Goal: Book appointment/travel/reservation

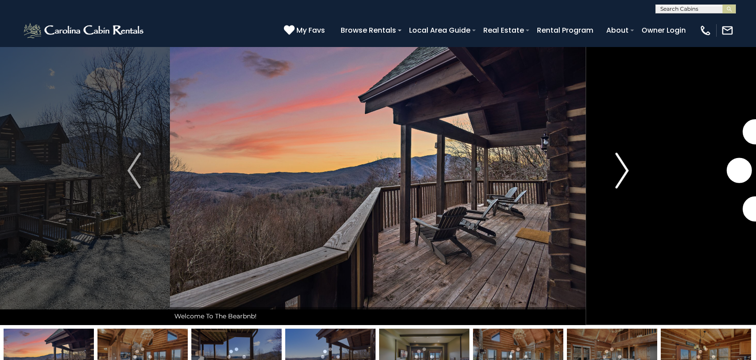
scroll to position [32, 0]
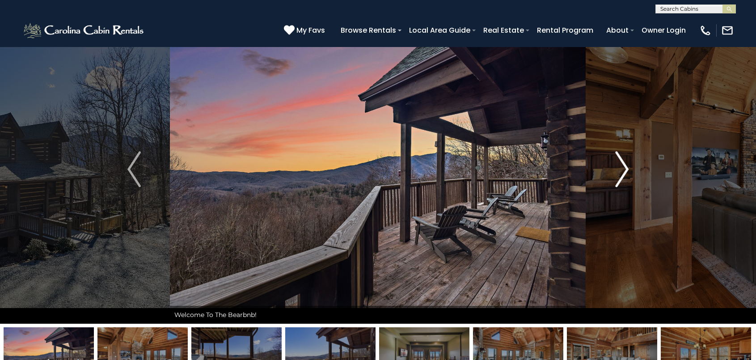
click at [624, 174] on img "Next" at bounding box center [621, 169] width 13 height 36
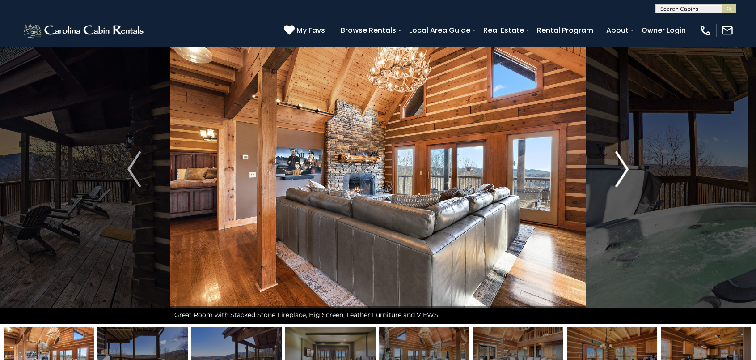
click at [624, 174] on img "Next" at bounding box center [621, 169] width 13 height 36
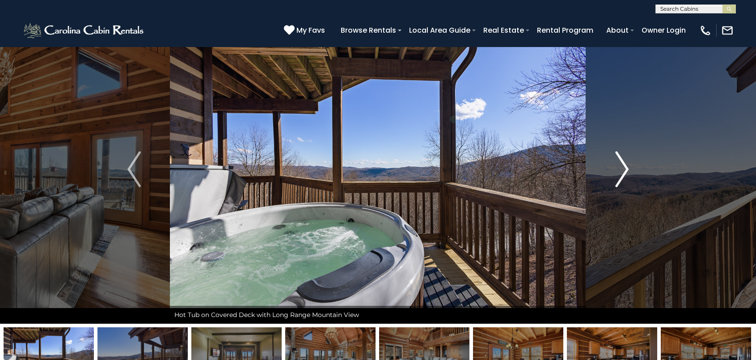
click at [624, 174] on img "Next" at bounding box center [621, 169] width 13 height 36
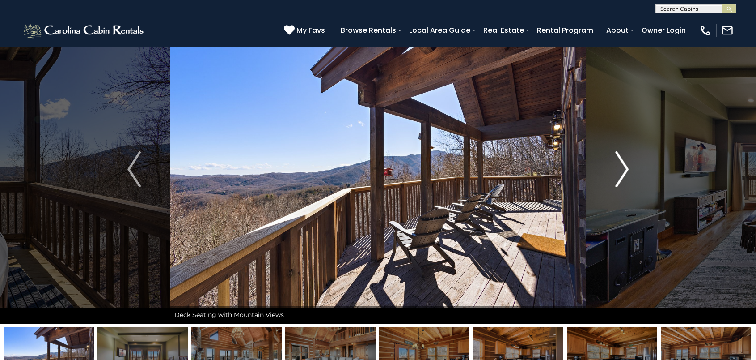
click at [624, 174] on img "Next" at bounding box center [621, 169] width 13 height 36
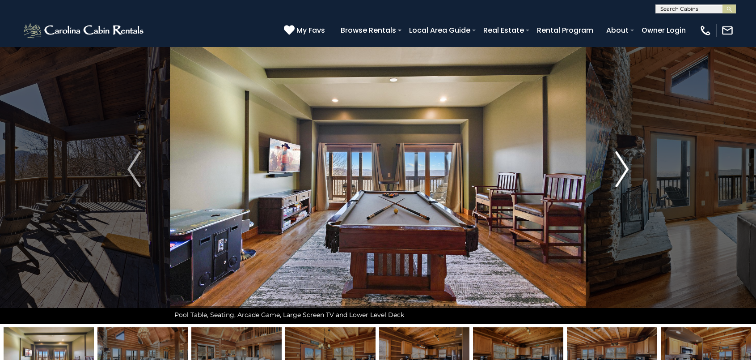
click at [624, 174] on img "Next" at bounding box center [621, 169] width 13 height 36
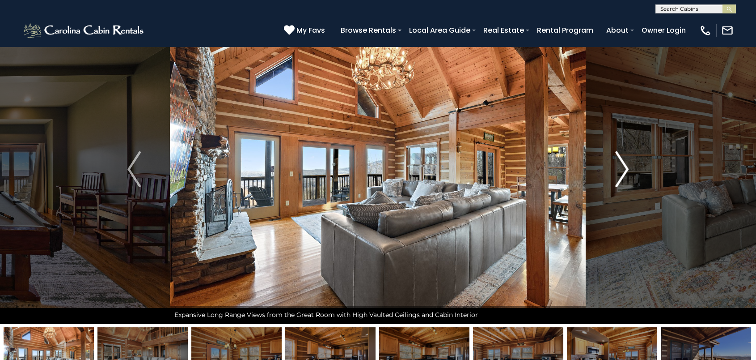
click at [624, 174] on img "Next" at bounding box center [621, 169] width 13 height 36
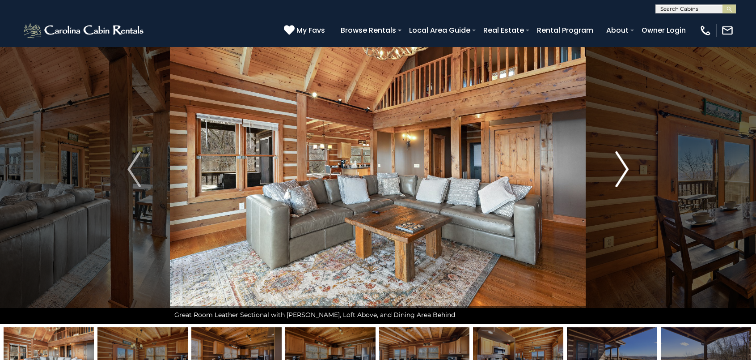
click at [624, 174] on img "Next" at bounding box center [621, 169] width 13 height 36
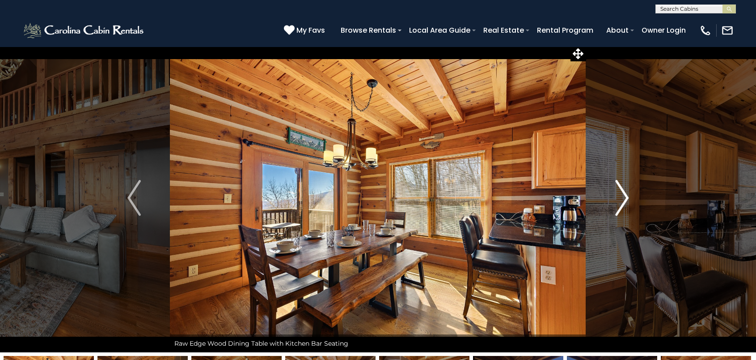
scroll to position [0, 0]
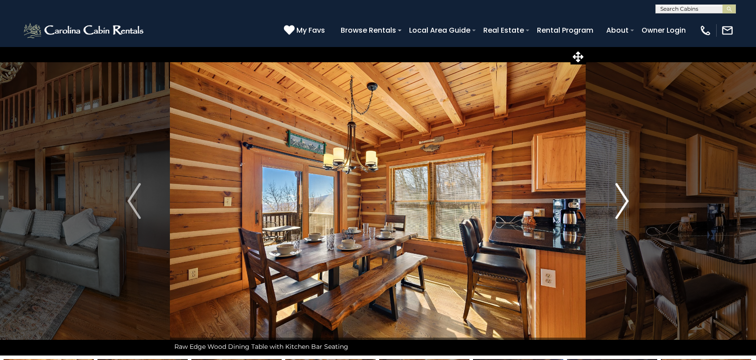
click at [625, 200] on img "Next" at bounding box center [621, 201] width 13 height 36
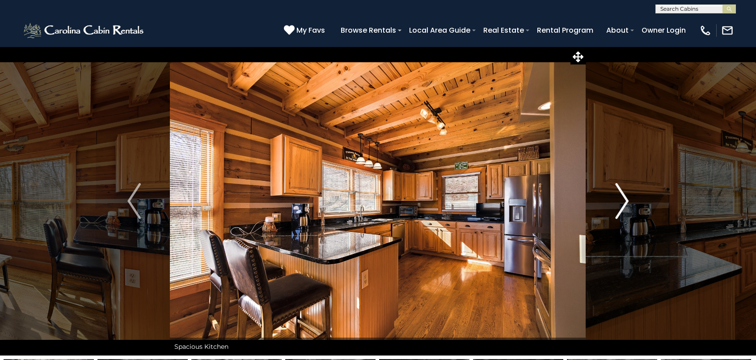
click at [625, 200] on img "Next" at bounding box center [621, 201] width 13 height 36
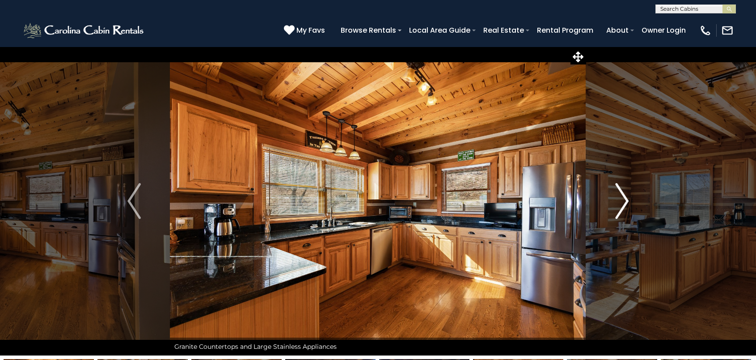
click at [625, 200] on img "Next" at bounding box center [621, 201] width 13 height 36
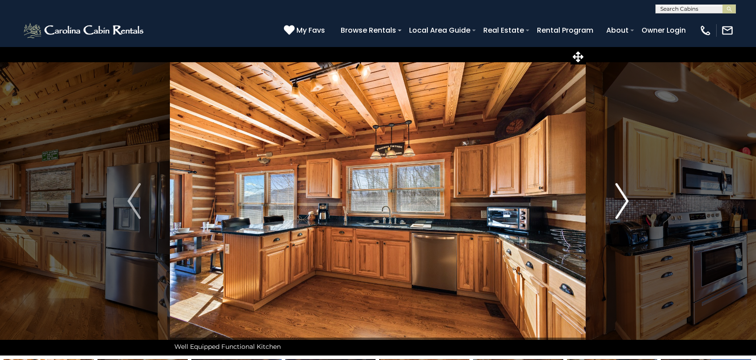
click at [625, 200] on img "Next" at bounding box center [621, 201] width 13 height 36
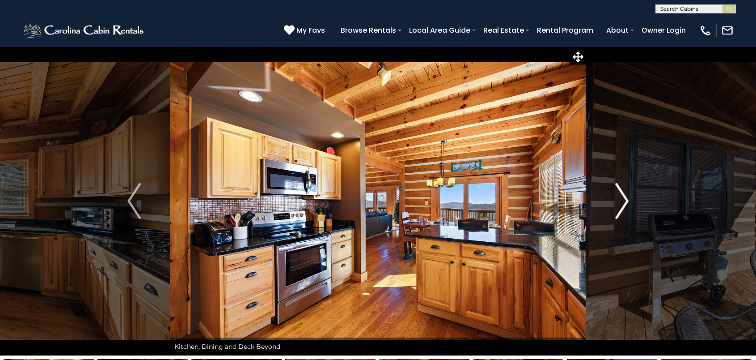
click at [625, 200] on img "Next" at bounding box center [621, 201] width 13 height 36
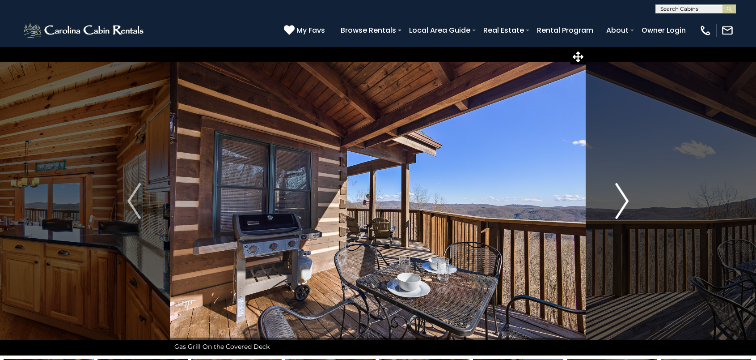
click at [625, 200] on img "Next" at bounding box center [621, 201] width 13 height 36
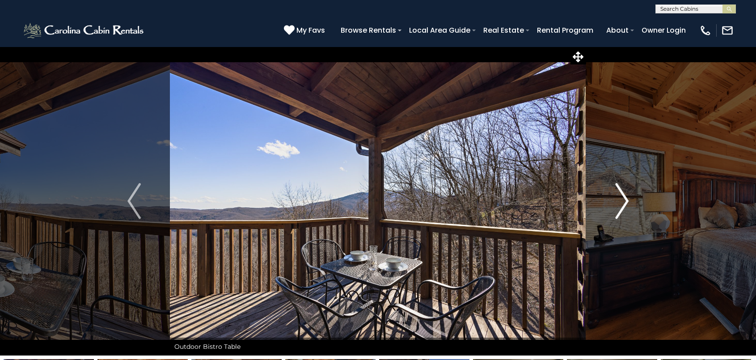
click at [625, 200] on img "Next" at bounding box center [621, 201] width 13 height 36
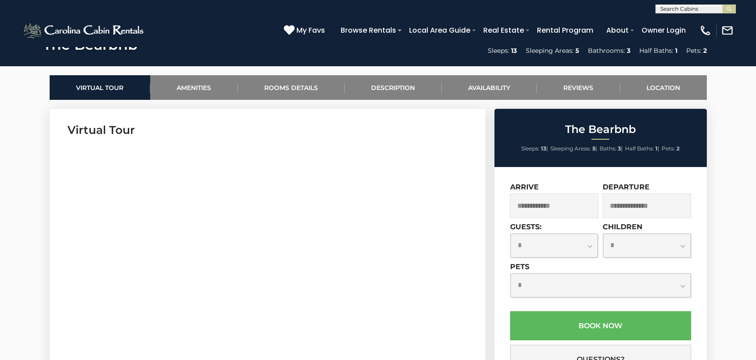
scroll to position [402, 0]
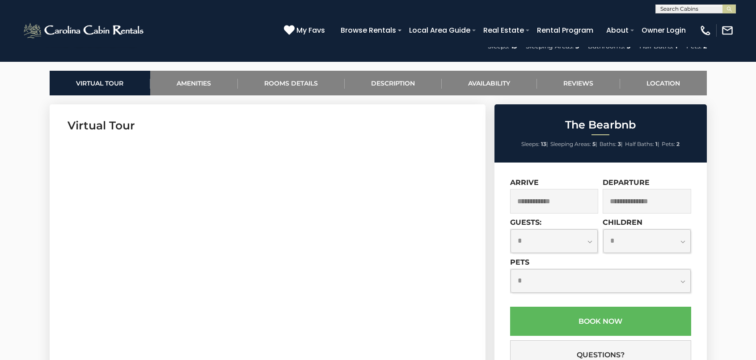
click at [540, 198] on input "text" at bounding box center [554, 201] width 89 height 25
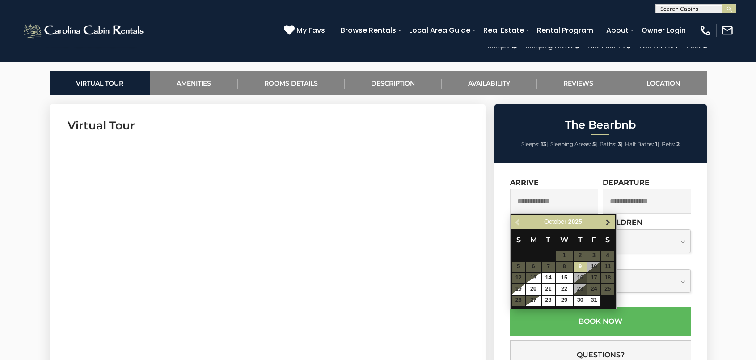
click at [610, 223] on span "Next" at bounding box center [608, 221] width 7 height 7
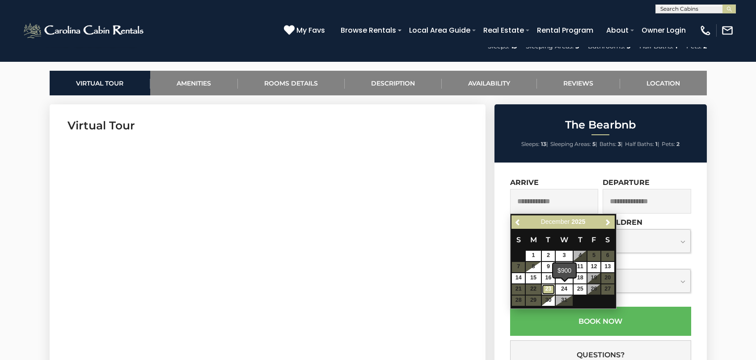
click at [550, 291] on link "23" at bounding box center [548, 289] width 13 height 10
type input "**********"
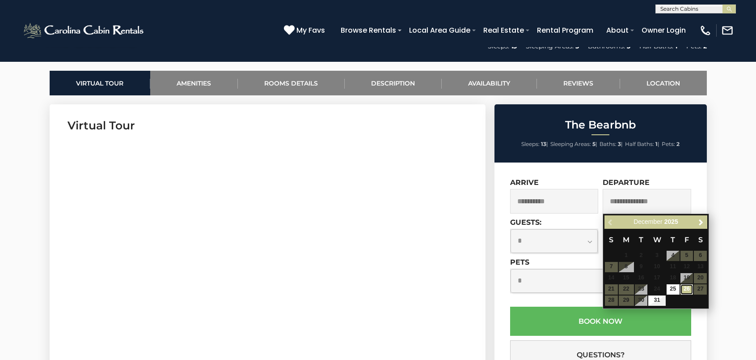
click at [688, 291] on link "26" at bounding box center [687, 289] width 13 height 10
type input "**********"
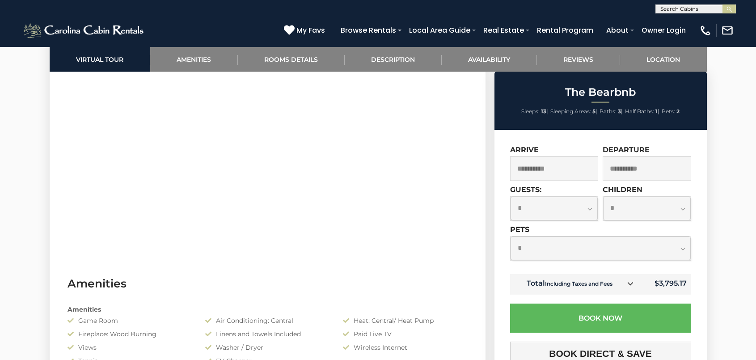
scroll to position [528, 0]
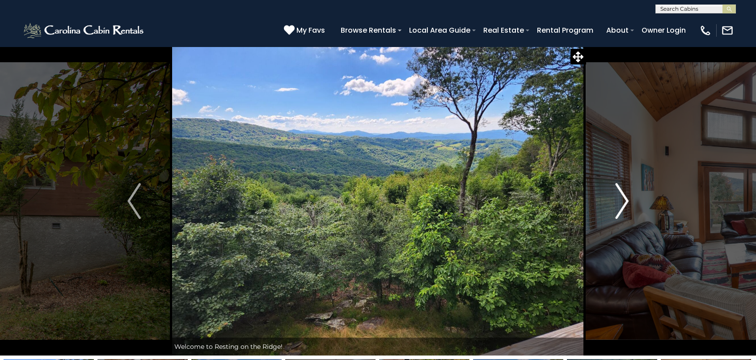
click at [621, 203] on img "Next" at bounding box center [621, 201] width 13 height 36
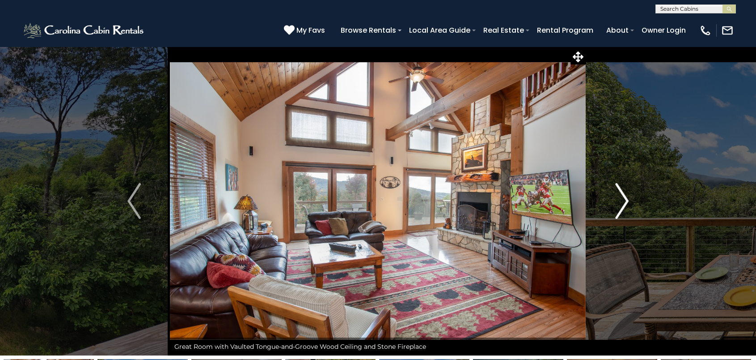
click at [621, 203] on img "Next" at bounding box center [621, 201] width 13 height 36
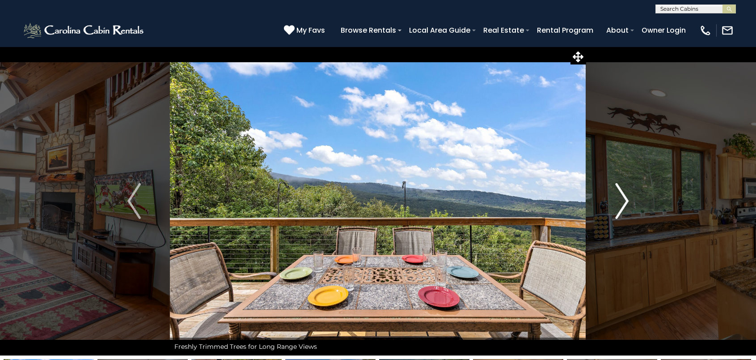
click at [621, 203] on img "Next" at bounding box center [621, 201] width 13 height 36
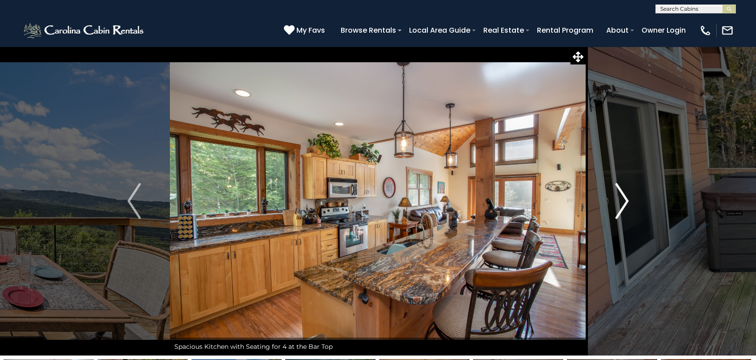
click at [621, 203] on img "Next" at bounding box center [621, 201] width 13 height 36
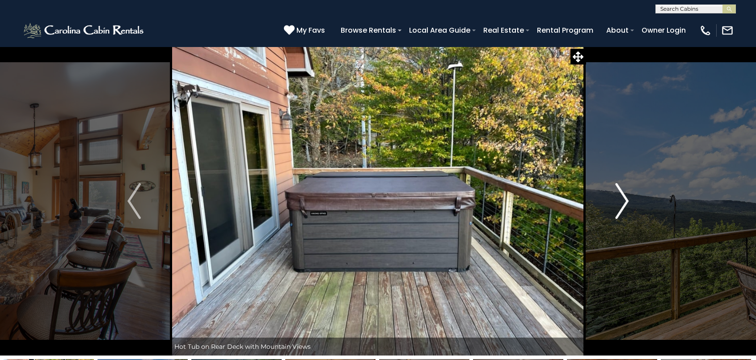
click at [621, 203] on img "Next" at bounding box center [621, 201] width 13 height 36
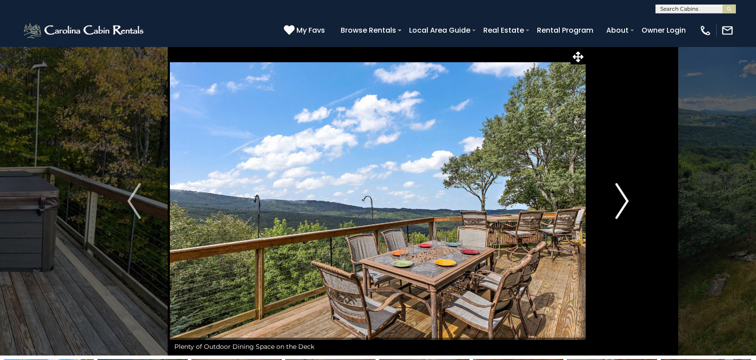
click at [621, 203] on img "Next" at bounding box center [621, 201] width 13 height 36
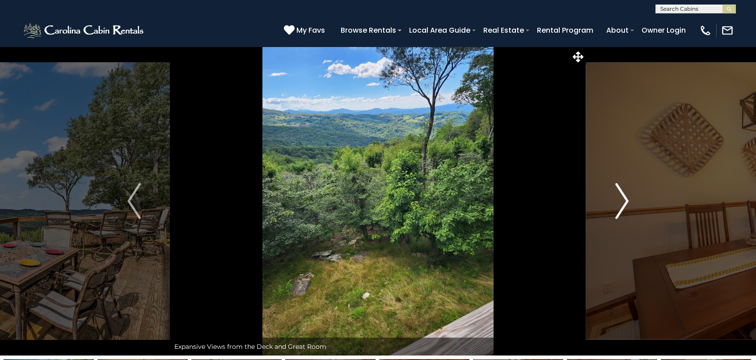
click at [621, 203] on img "Next" at bounding box center [621, 201] width 13 height 36
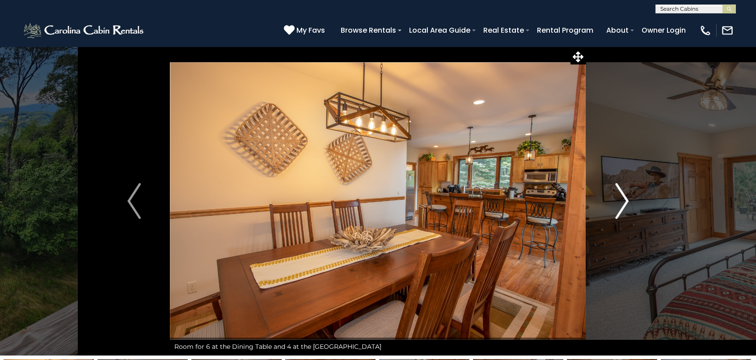
click at [621, 203] on img "Next" at bounding box center [621, 201] width 13 height 36
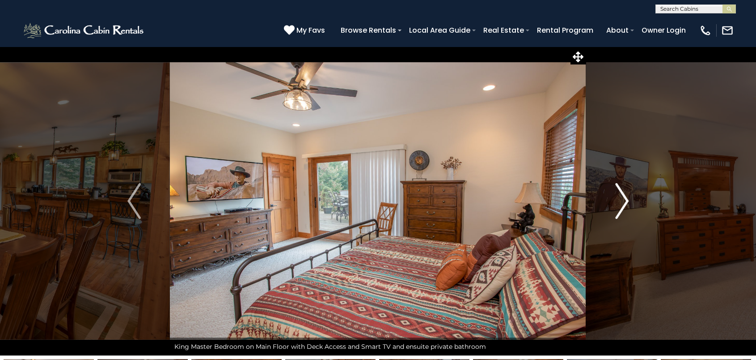
click at [621, 203] on img "Next" at bounding box center [621, 201] width 13 height 36
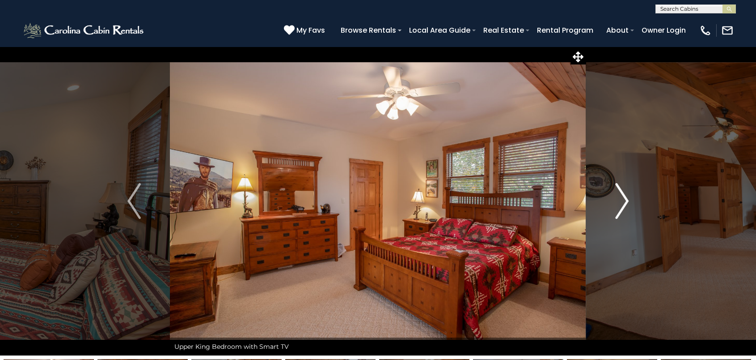
click at [621, 203] on img "Next" at bounding box center [621, 201] width 13 height 36
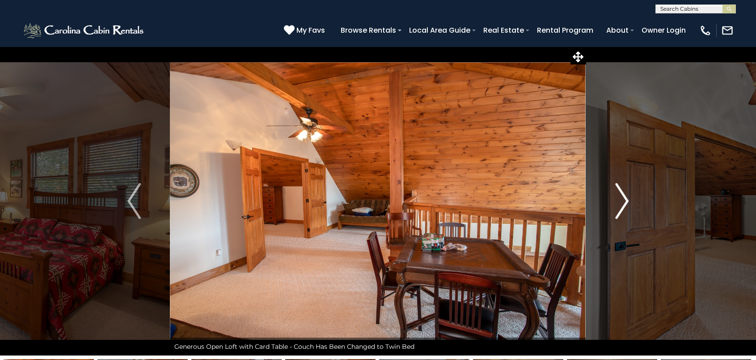
click at [621, 203] on img "Next" at bounding box center [621, 201] width 13 height 36
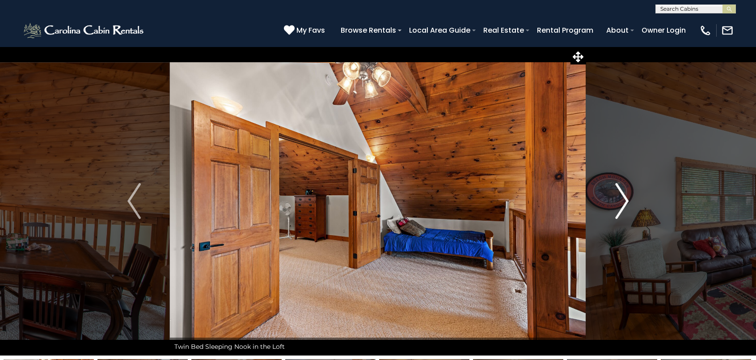
click at [621, 203] on img "Next" at bounding box center [621, 201] width 13 height 36
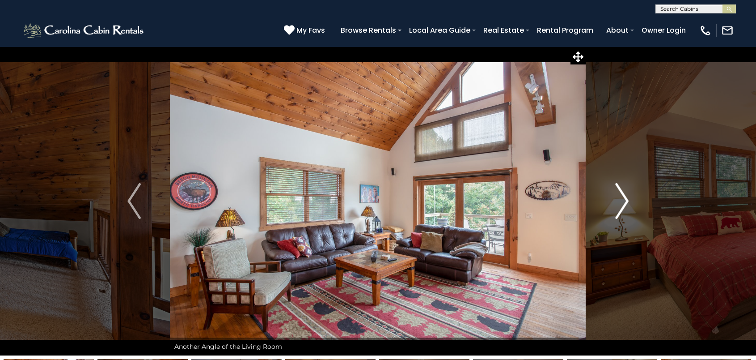
click at [621, 203] on img "Next" at bounding box center [621, 201] width 13 height 36
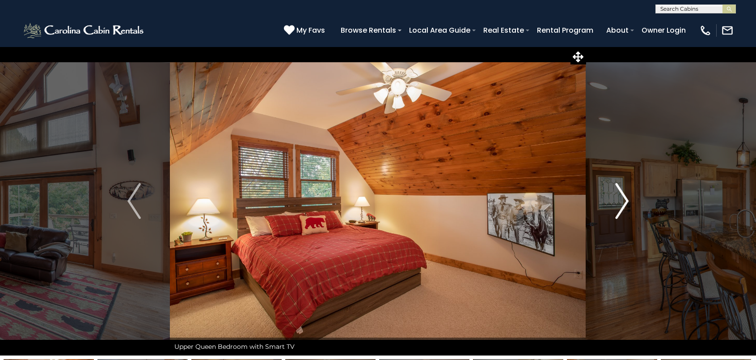
click at [621, 203] on img "Next" at bounding box center [621, 201] width 13 height 36
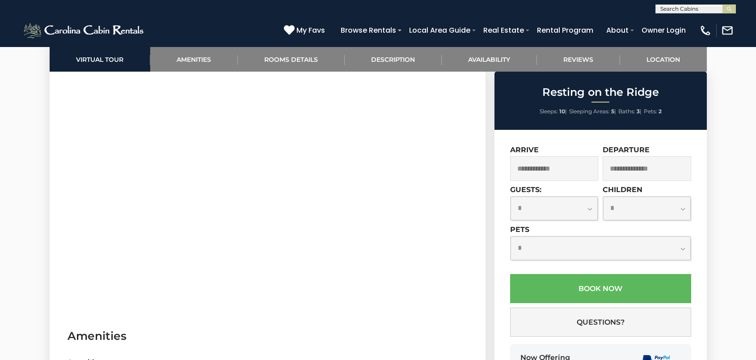
scroll to position [451, 0]
click at [552, 175] on input "text" at bounding box center [554, 168] width 89 height 25
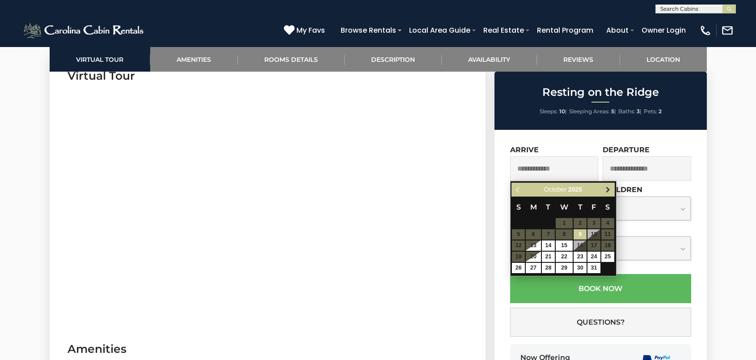
click at [606, 187] on span "Next" at bounding box center [608, 189] width 7 height 7
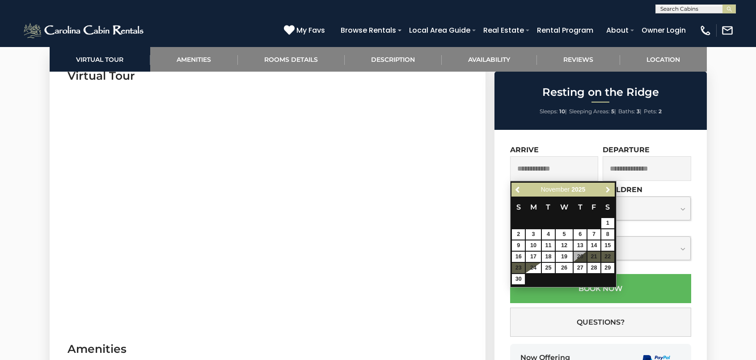
click at [606, 187] on span "Next" at bounding box center [608, 189] width 7 height 7
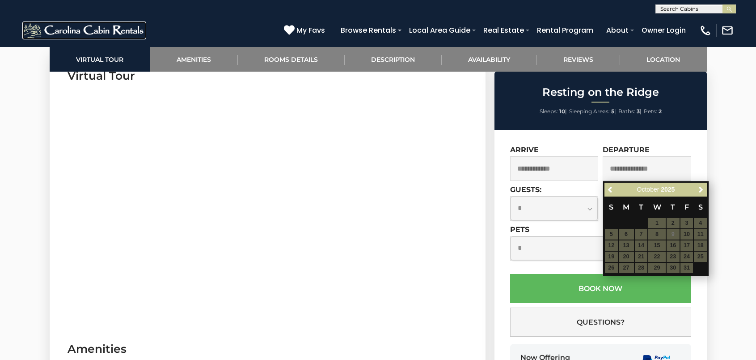
click at [104, 32] on img at bounding box center [84, 30] width 124 height 18
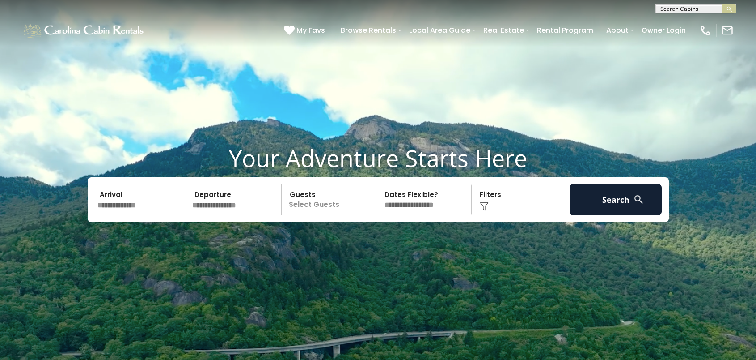
click at [125, 208] on input "text" at bounding box center [140, 199] width 93 height 31
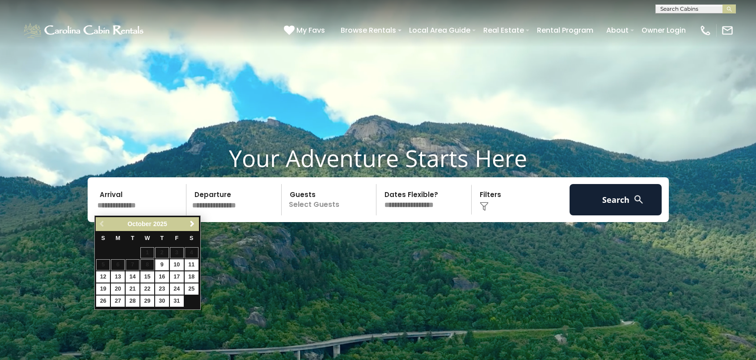
click at [192, 224] on span "Next" at bounding box center [192, 223] width 7 height 7
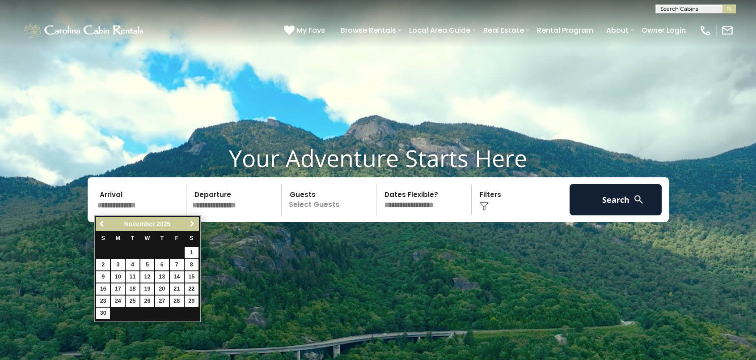
click at [192, 224] on span "Next" at bounding box center [192, 223] width 7 height 7
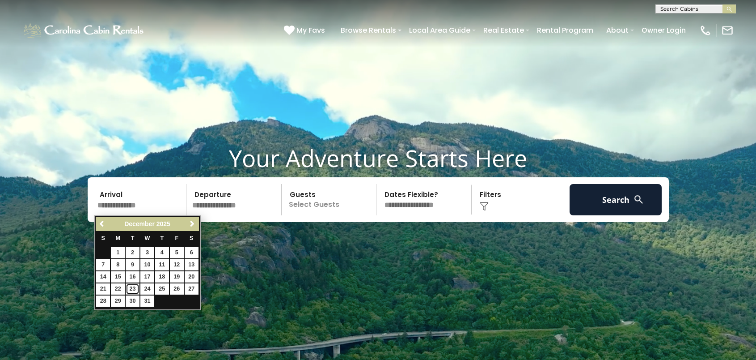
click at [131, 291] on link "23" at bounding box center [133, 288] width 14 height 11
type input "********"
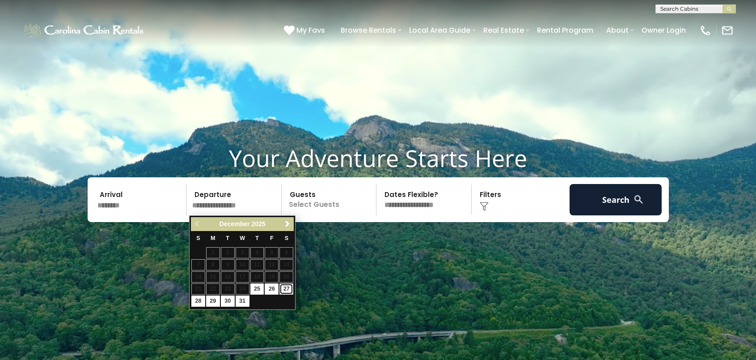
click at [287, 292] on link "27" at bounding box center [287, 288] width 14 height 11
type input "********"
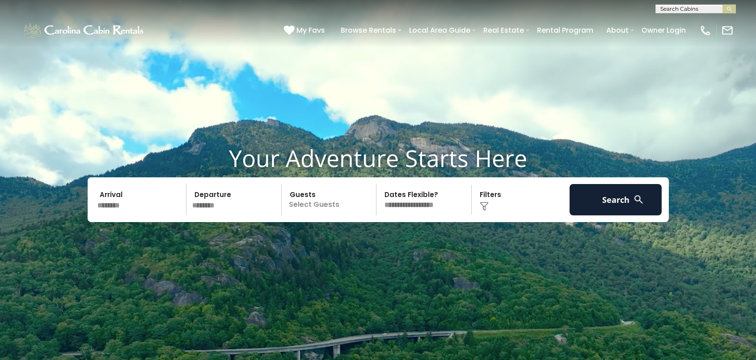
click at [338, 208] on p "Select Guests" at bounding box center [330, 199] width 92 height 31
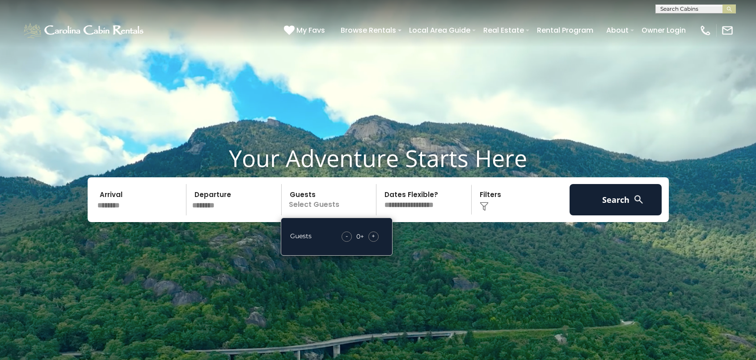
click at [378, 237] on div "+" at bounding box center [374, 236] width 10 height 10
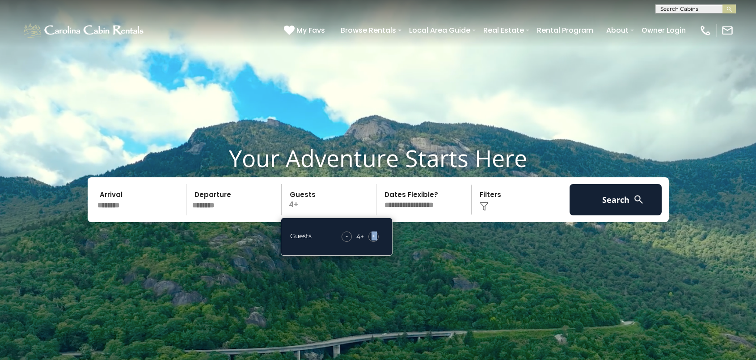
click at [378, 237] on div "+" at bounding box center [374, 236] width 10 height 10
click at [479, 203] on div "Click to Choose" at bounding box center [521, 199] width 93 height 31
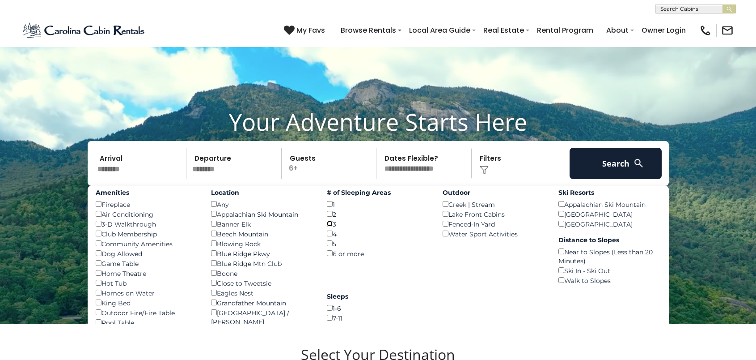
scroll to position [35, 0]
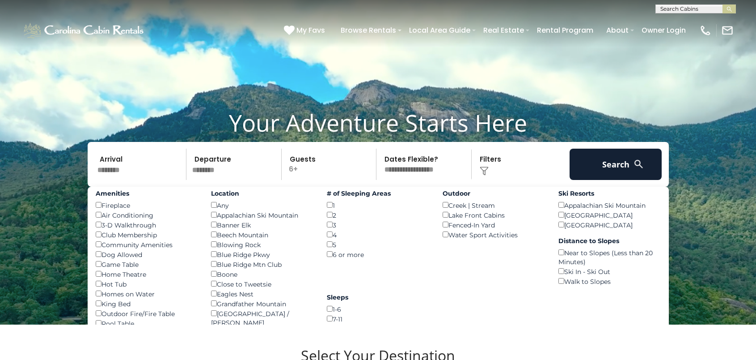
click at [331, 237] on div "4 ()" at bounding box center [378, 234] width 102 height 10
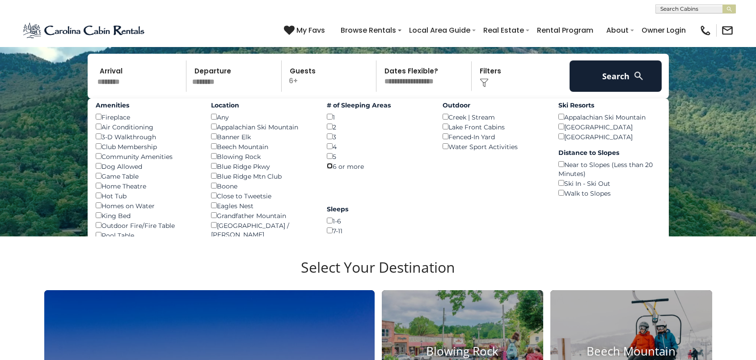
scroll to position [113, 0]
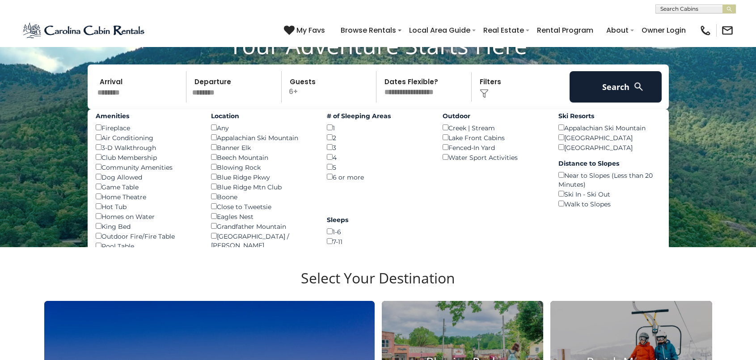
click at [98, 229] on div "King Bed ()" at bounding box center [147, 226] width 102 height 10
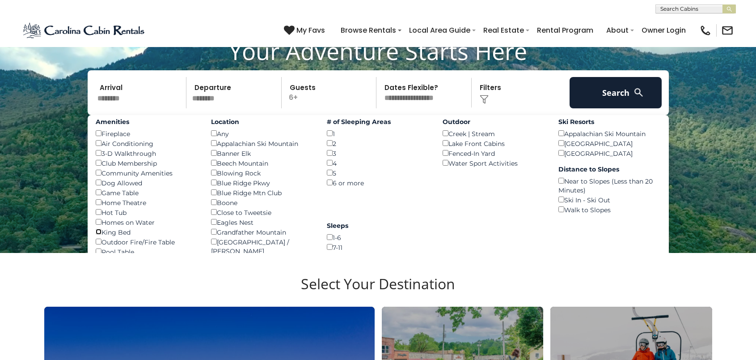
scroll to position [103, 0]
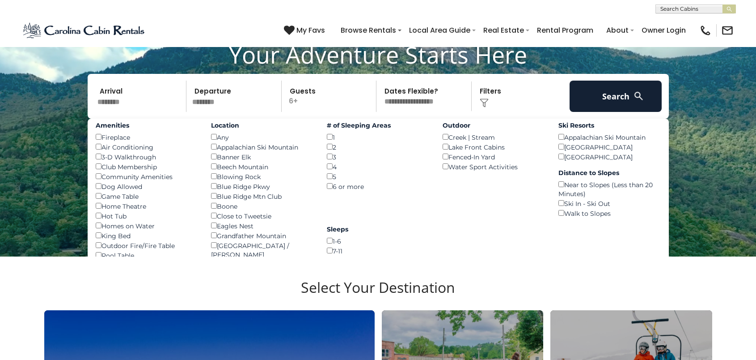
click at [112, 216] on div "Hot Tub ()" at bounding box center [147, 216] width 102 height 10
click at [610, 99] on button "Search" at bounding box center [616, 96] width 93 height 31
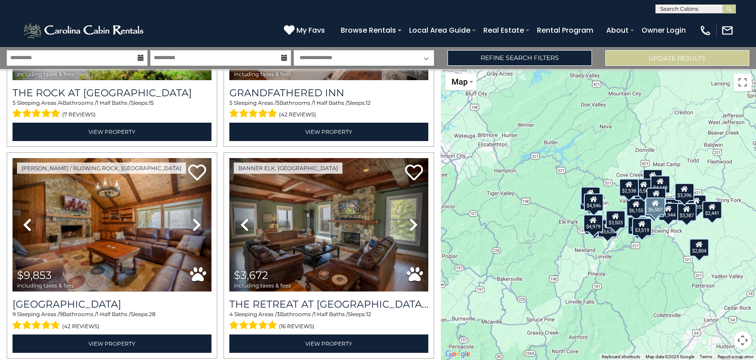
scroll to position [369, 0]
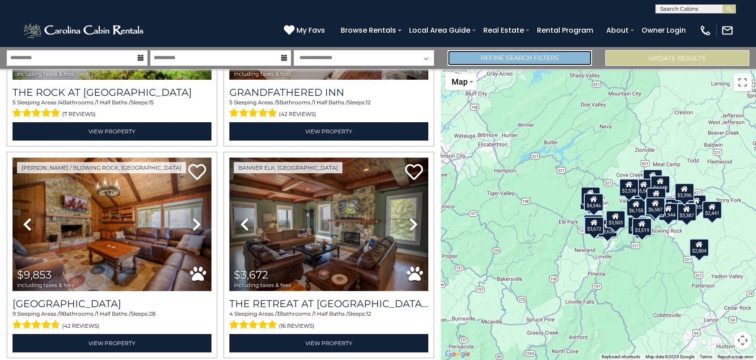
click at [542, 60] on link "Refine Search Filters" at bounding box center [520, 58] width 144 height 16
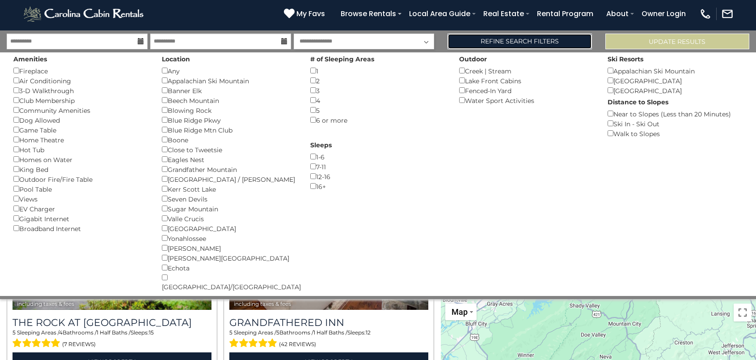
scroll to position [16, 0]
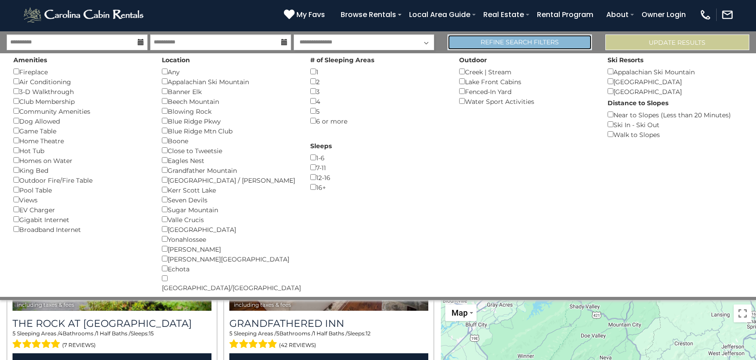
click at [543, 40] on link "Refine Search Filters" at bounding box center [520, 42] width 144 height 16
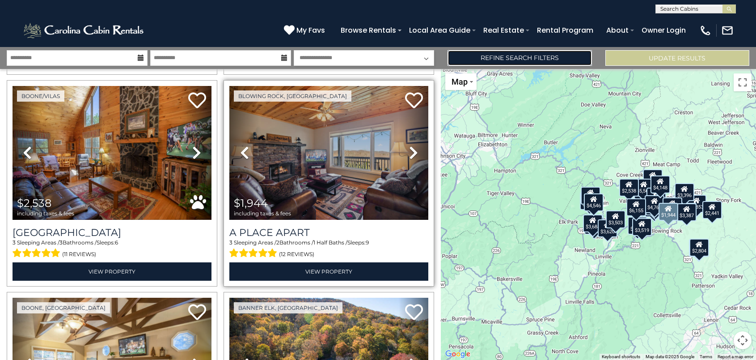
scroll to position [2756, 0]
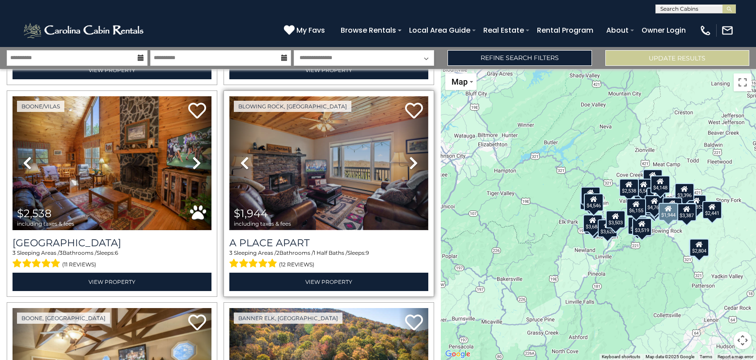
click at [377, 153] on img at bounding box center [328, 162] width 199 height 133
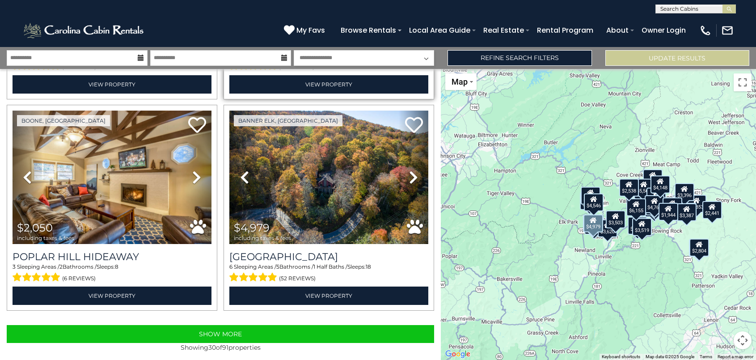
scroll to position [2958, 0]
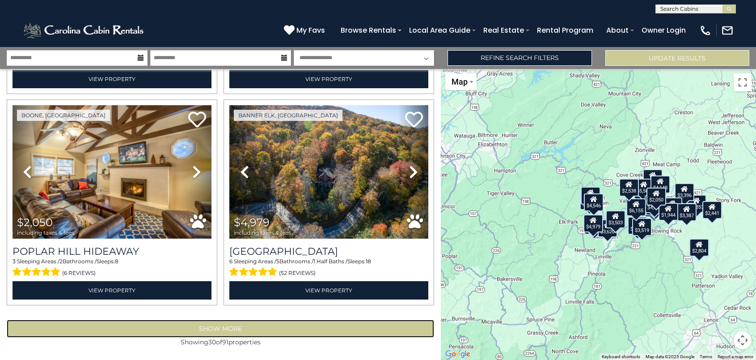
click at [225, 324] on button "Show More" at bounding box center [221, 328] width 428 height 18
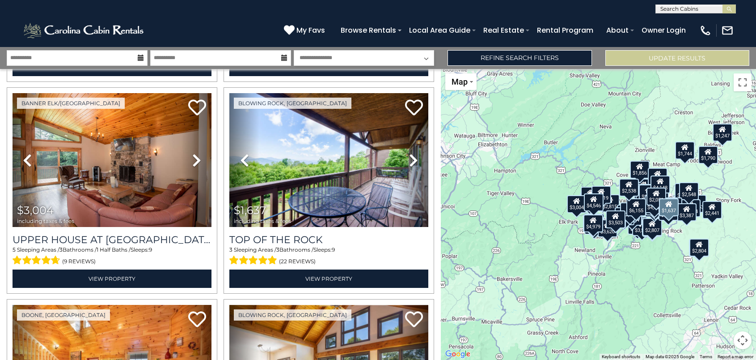
scroll to position [3184, 0]
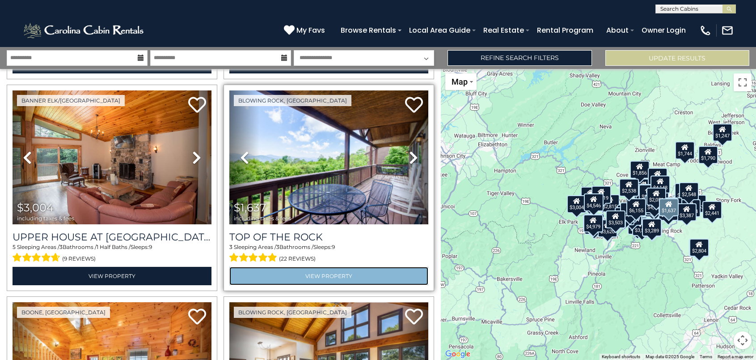
click at [318, 267] on link "View Property" at bounding box center [328, 276] width 199 height 18
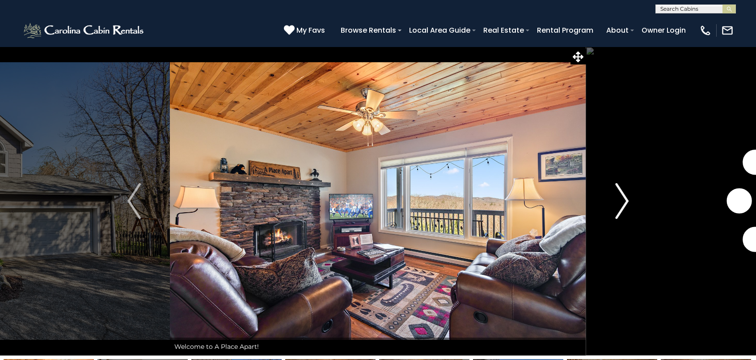
click at [627, 202] on img "Next" at bounding box center [621, 201] width 13 height 36
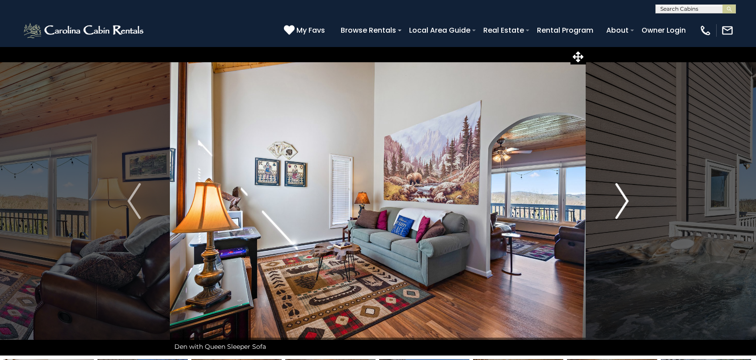
click at [627, 202] on img "Next" at bounding box center [621, 201] width 13 height 36
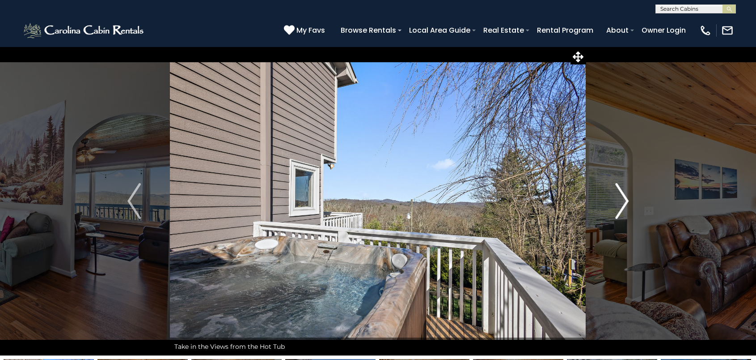
click at [627, 202] on img "Next" at bounding box center [621, 201] width 13 height 36
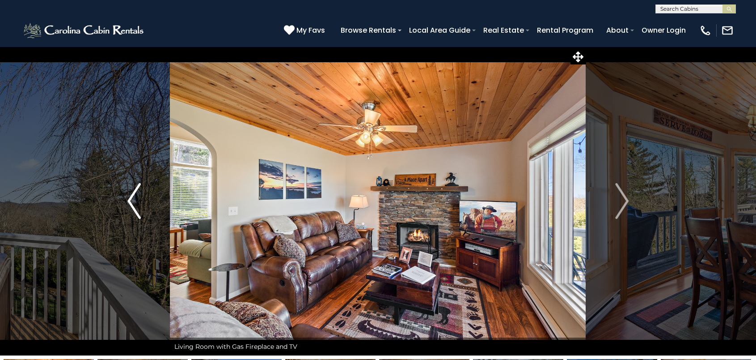
click at [130, 203] on img "Previous" at bounding box center [133, 201] width 13 height 36
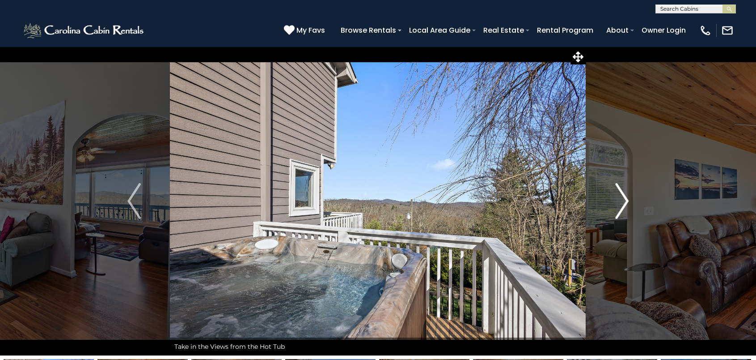
click at [623, 202] on img "Next" at bounding box center [621, 201] width 13 height 36
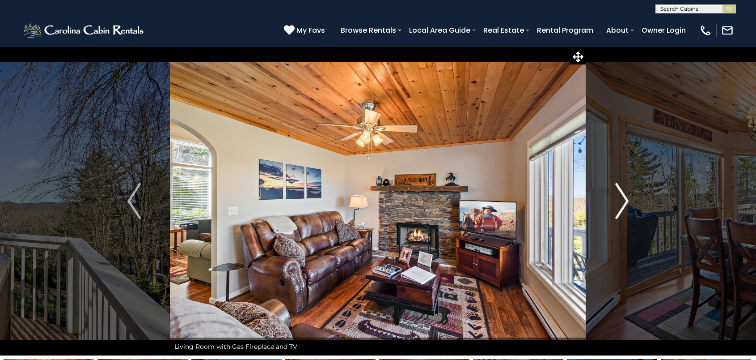
click at [623, 202] on img "Next" at bounding box center [621, 201] width 13 height 36
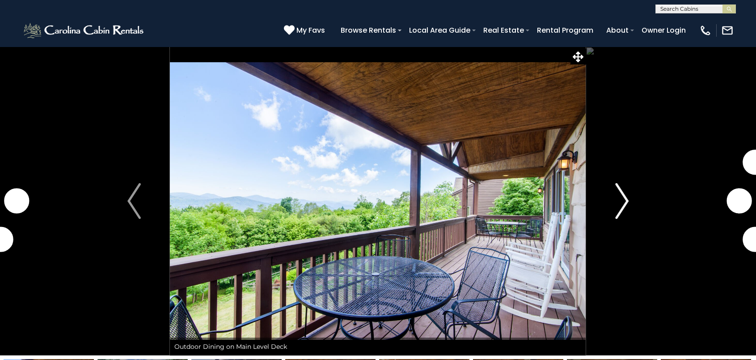
click at [619, 208] on img "Next" at bounding box center [621, 201] width 13 height 36
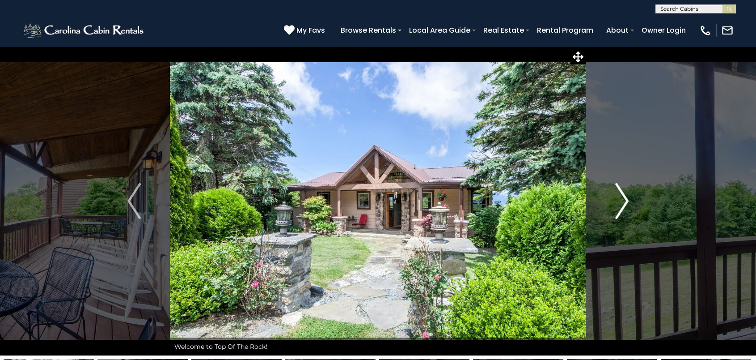
click at [619, 208] on img "Next" at bounding box center [621, 201] width 13 height 36
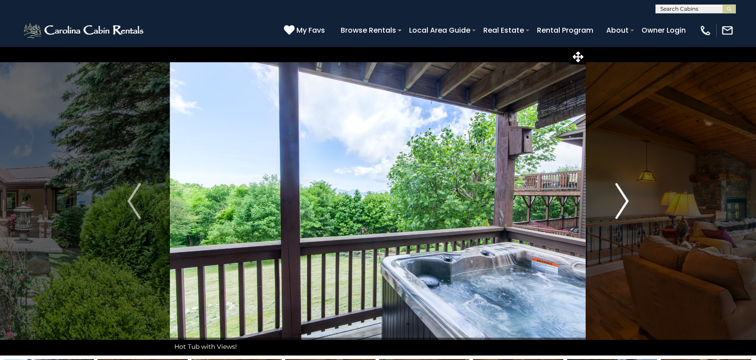
click at [619, 208] on img "Next" at bounding box center [621, 201] width 13 height 36
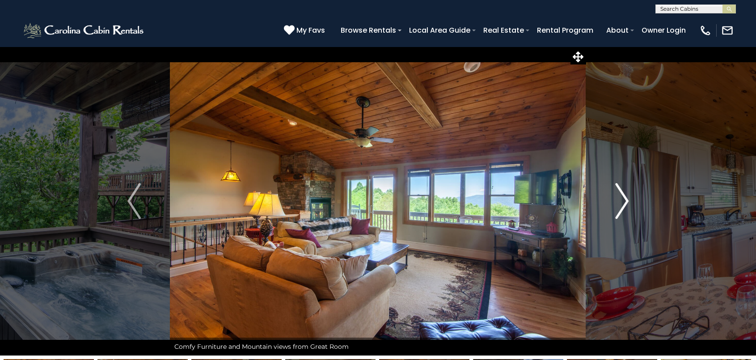
click at [619, 208] on img "Next" at bounding box center [621, 201] width 13 height 36
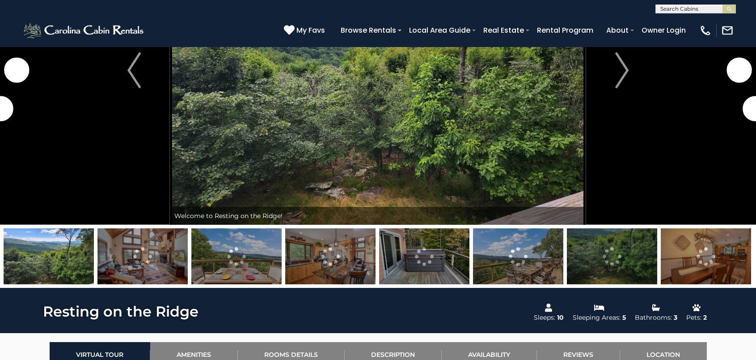
scroll to position [149, 0]
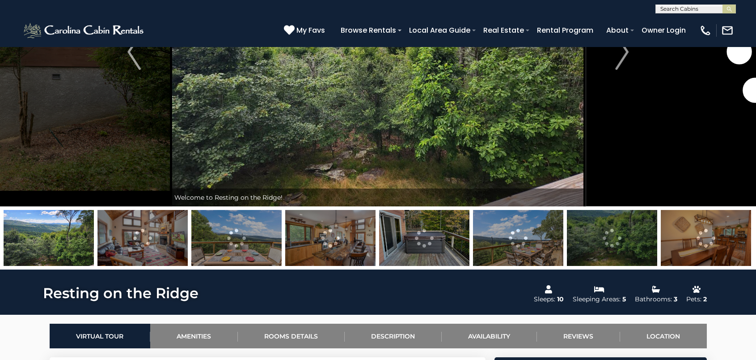
click at [145, 218] on img at bounding box center [143, 238] width 90 height 56
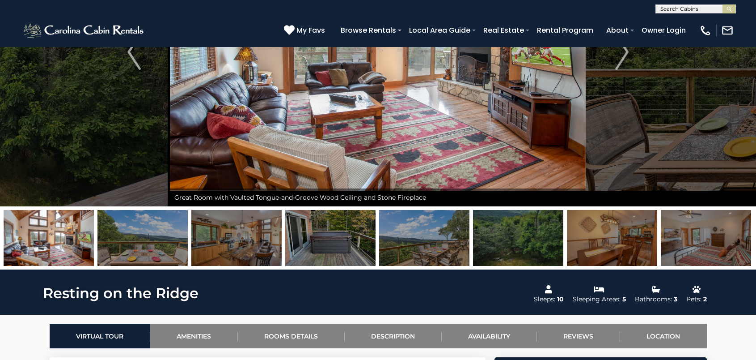
click at [165, 236] on img at bounding box center [143, 238] width 90 height 56
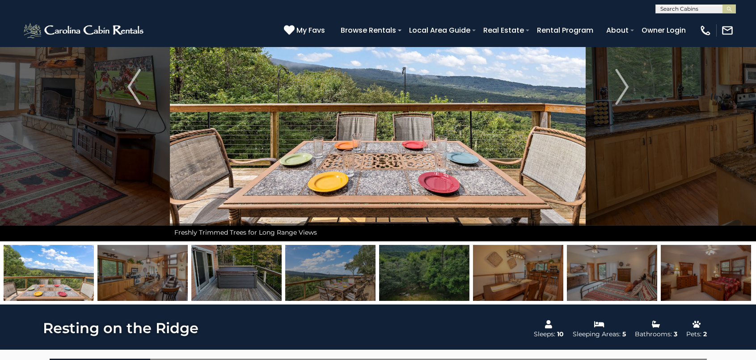
scroll to position [105, 0]
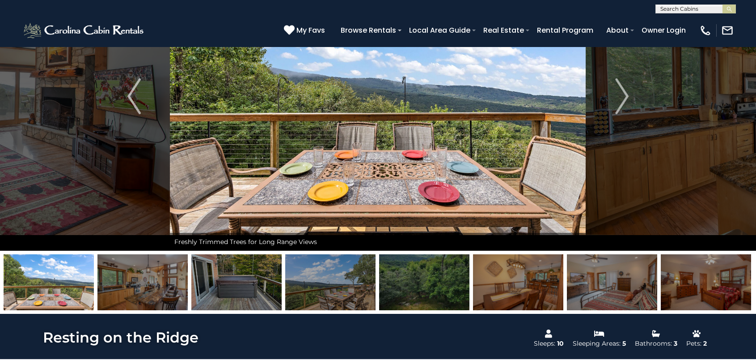
click at [550, 281] on img at bounding box center [518, 282] width 90 height 56
